Goal: Task Accomplishment & Management: Manage account settings

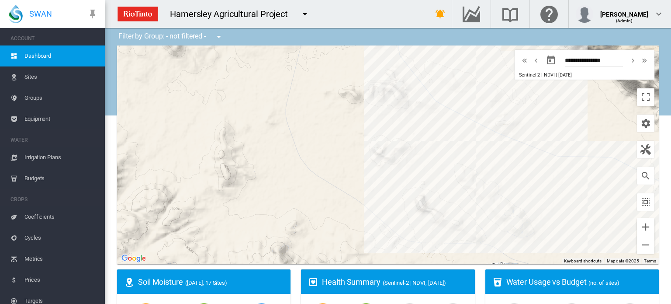
click at [44, 156] on span "Irrigation Plans" at bounding box center [60, 157] width 73 height 21
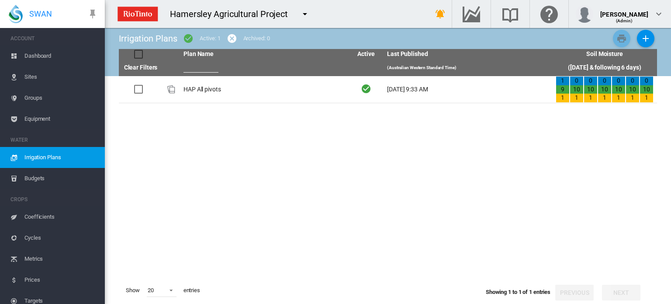
click at [38, 118] on span "Equipment" at bounding box center [60, 118] width 73 height 21
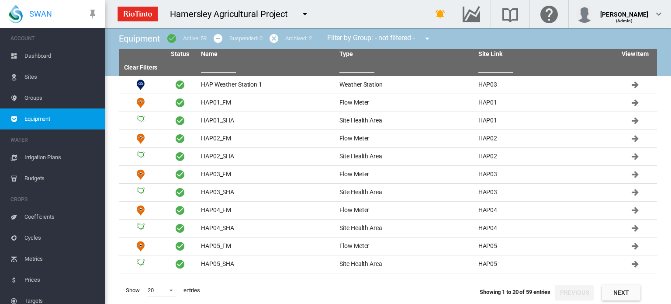
click at [42, 154] on span "Irrigation Plans" at bounding box center [60, 157] width 73 height 21
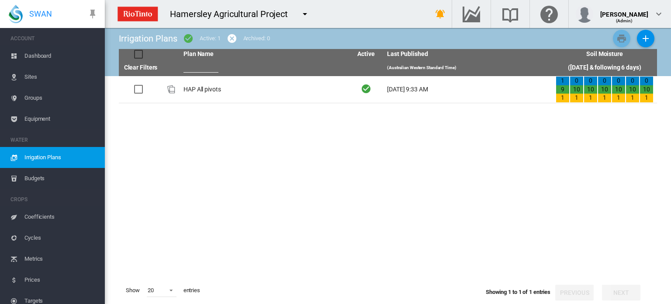
click at [35, 98] on span "Groups" at bounding box center [60, 97] width 73 height 21
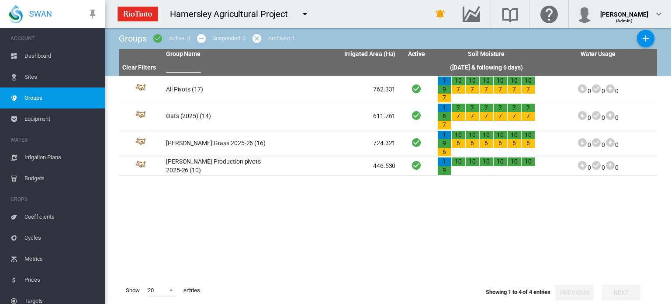
click at [37, 54] on span "Dashboard" at bounding box center [60, 55] width 73 height 21
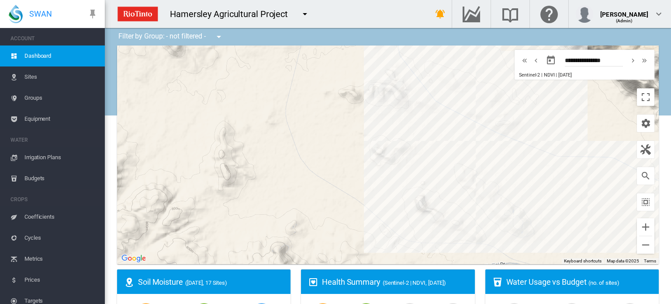
click at [35, 177] on span "Budgets" at bounding box center [60, 178] width 73 height 21
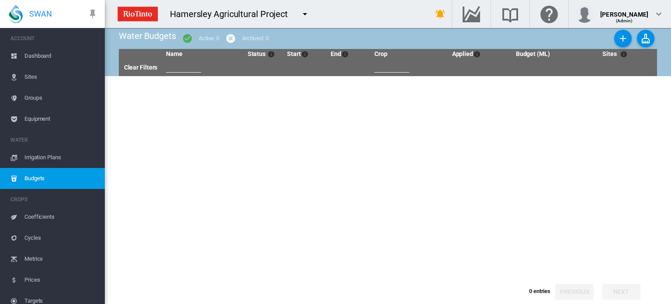
click at [37, 155] on span "Irrigation Plans" at bounding box center [60, 157] width 73 height 21
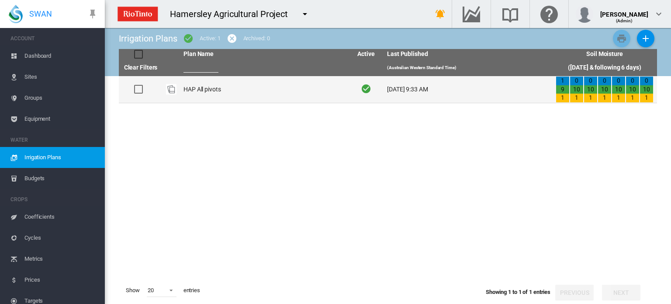
click at [134, 89] on div at bounding box center [138, 89] width 9 height 9
click at [201, 85] on td "HAP All pivots" at bounding box center [264, 89] width 169 height 27
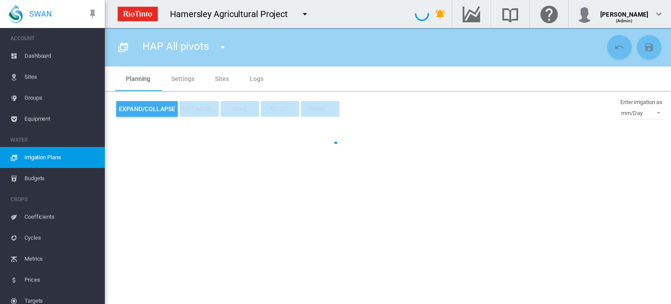
type input "**********"
type input "*"
type input "*****"
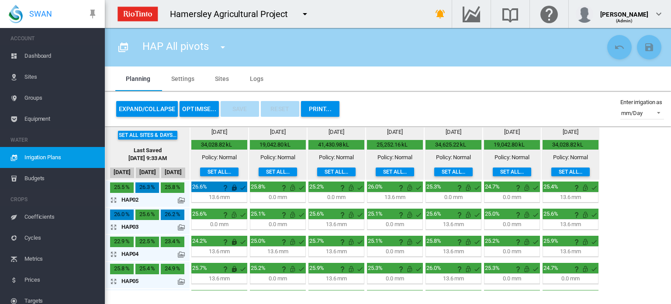
click at [222, 78] on md-tab-item "Sites" at bounding box center [221, 78] width 35 height 24
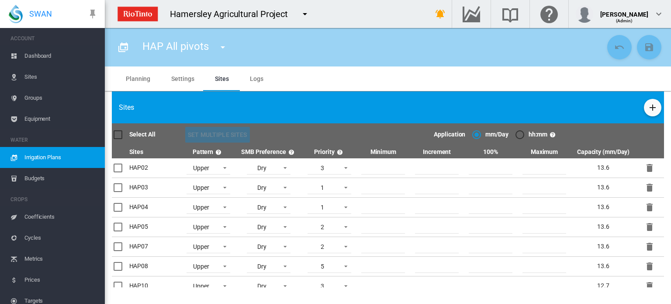
click at [44, 153] on span "Irrigation Plans" at bounding box center [60, 157] width 73 height 21
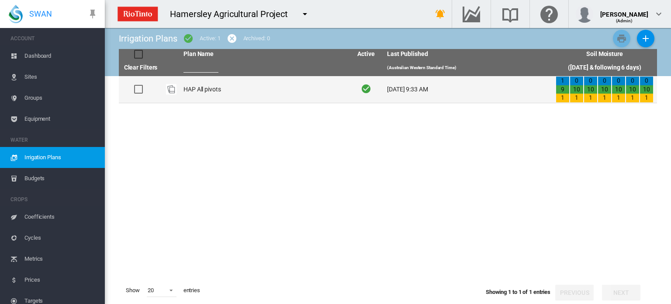
click at [198, 90] on td "HAP All pivots" at bounding box center [264, 89] width 169 height 27
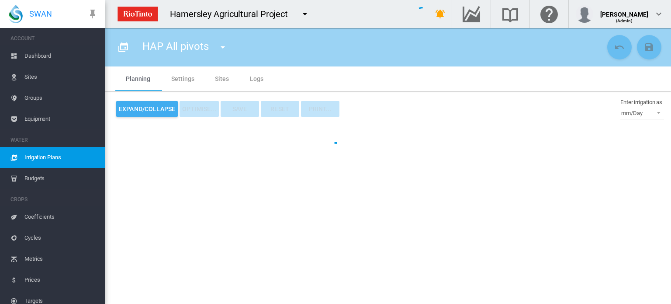
type input "**********"
type input "*"
type input "*****"
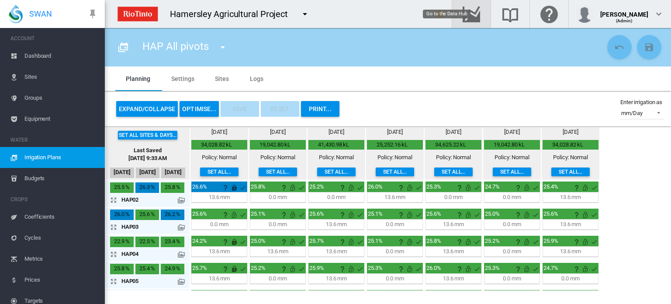
click at [482, 11] on md-icon "Go to the Data Hub" at bounding box center [471, 14] width 21 height 10
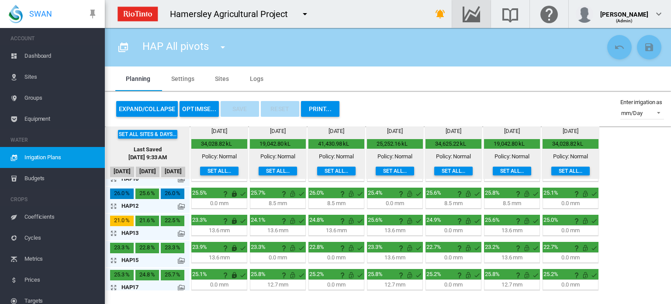
scroll to position [186, 0]
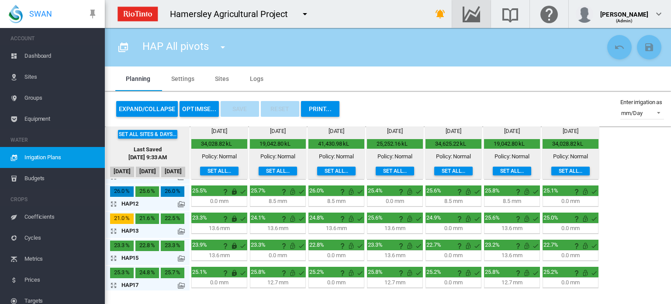
click at [214, 78] on md-tab-item "Sites" at bounding box center [221, 78] width 35 height 24
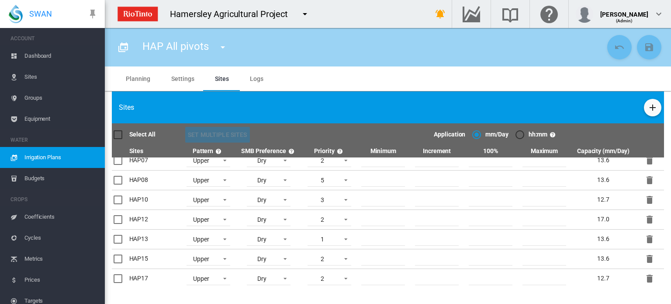
scroll to position [0, 0]
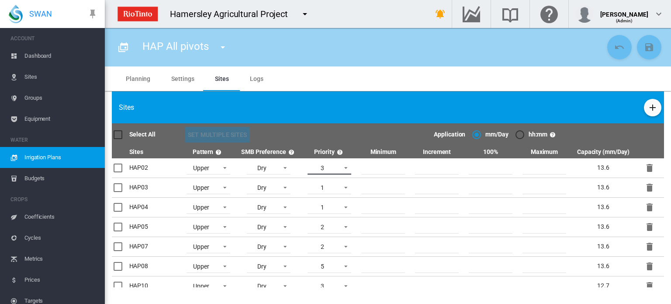
click at [343, 164] on span at bounding box center [343, 167] width 10 height 8
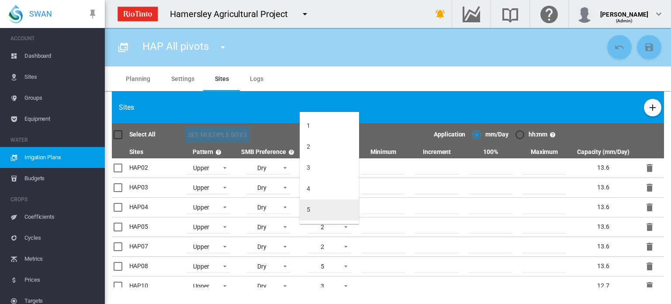
click at [325, 209] on md-option "5" at bounding box center [329, 209] width 59 height 21
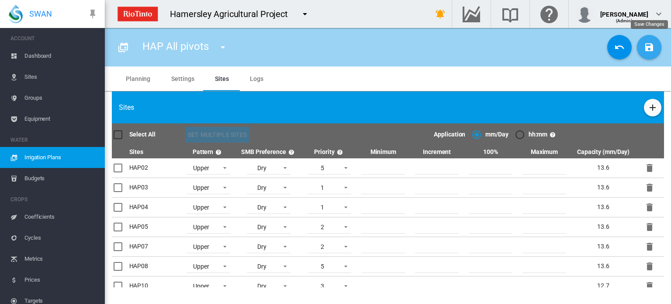
click at [651, 47] on md-icon "icon-content-save" at bounding box center [649, 47] width 10 height 10
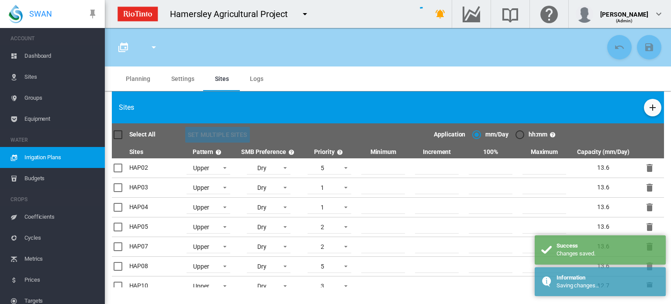
type input "**********"
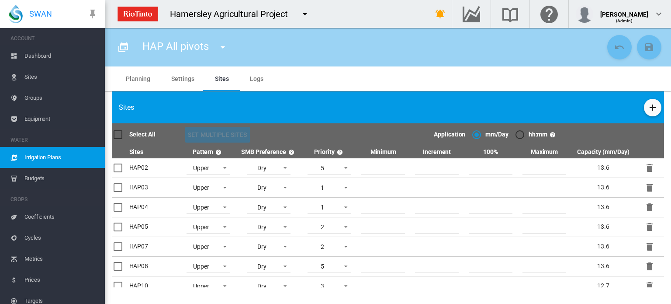
click at [135, 80] on md-tab-item "Planning" at bounding box center [137, 78] width 45 height 24
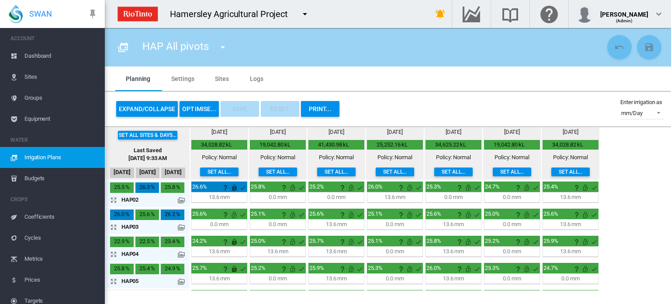
click at [194, 108] on button "OPTIMISE..." at bounding box center [199, 109] width 39 height 16
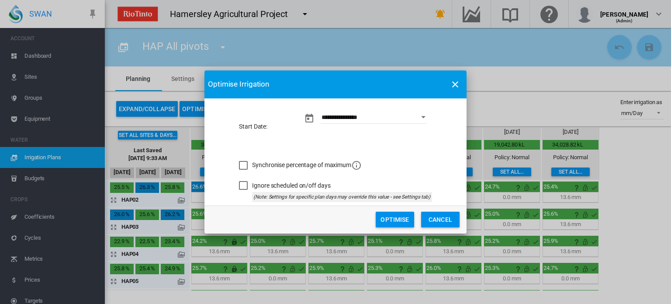
click at [402, 221] on button "Optimise" at bounding box center [395, 219] width 38 height 16
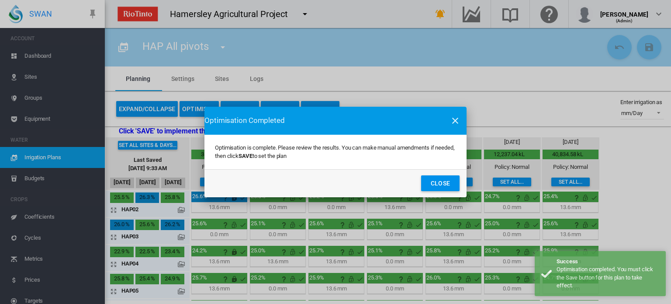
click at [435, 181] on button "Close" at bounding box center [440, 183] width 38 height 16
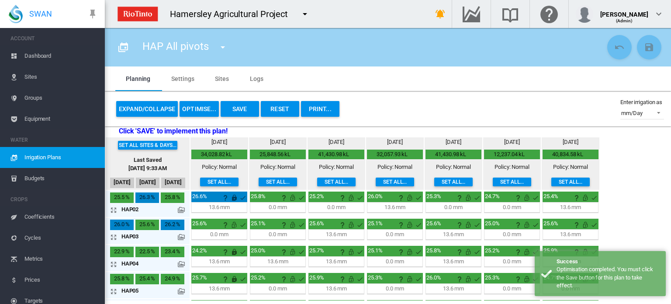
click at [240, 106] on button "Save" at bounding box center [240, 109] width 38 height 16
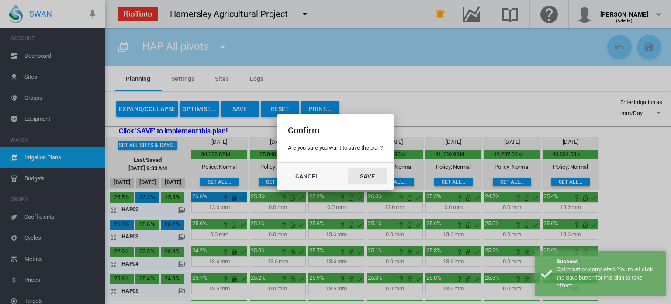
click at [373, 176] on button "Save" at bounding box center [367, 176] width 38 height 16
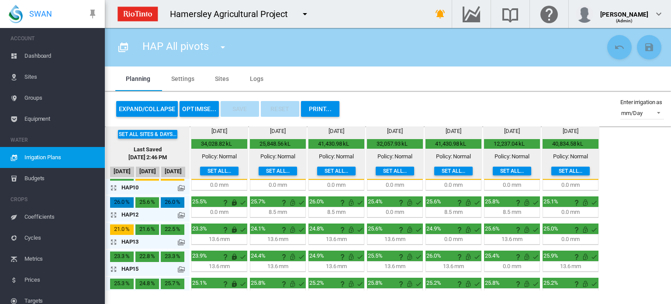
scroll to position [186, 0]
